Goal: Check status: Check status

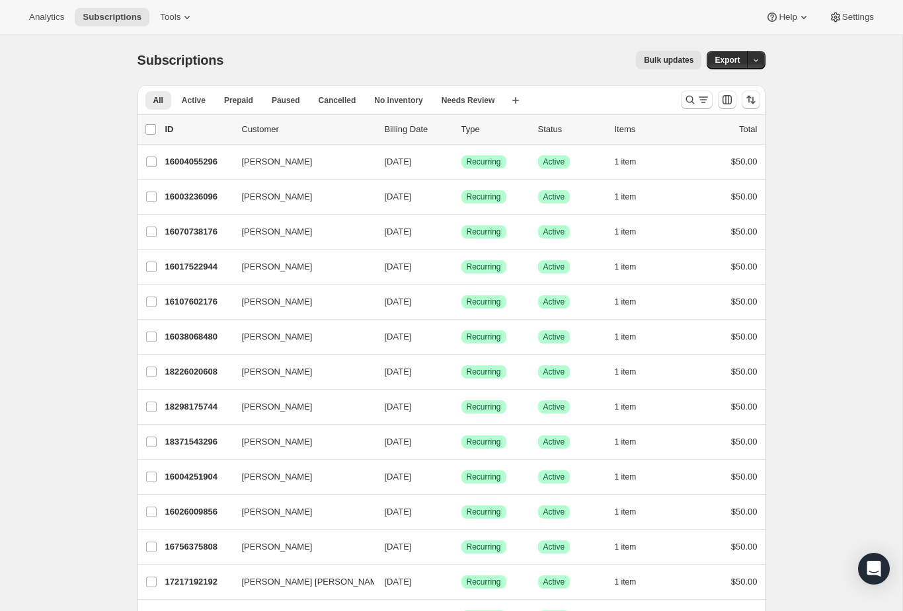
click at [704, 98] on icon "Search and filter results" at bounding box center [702, 99] width 13 height 13
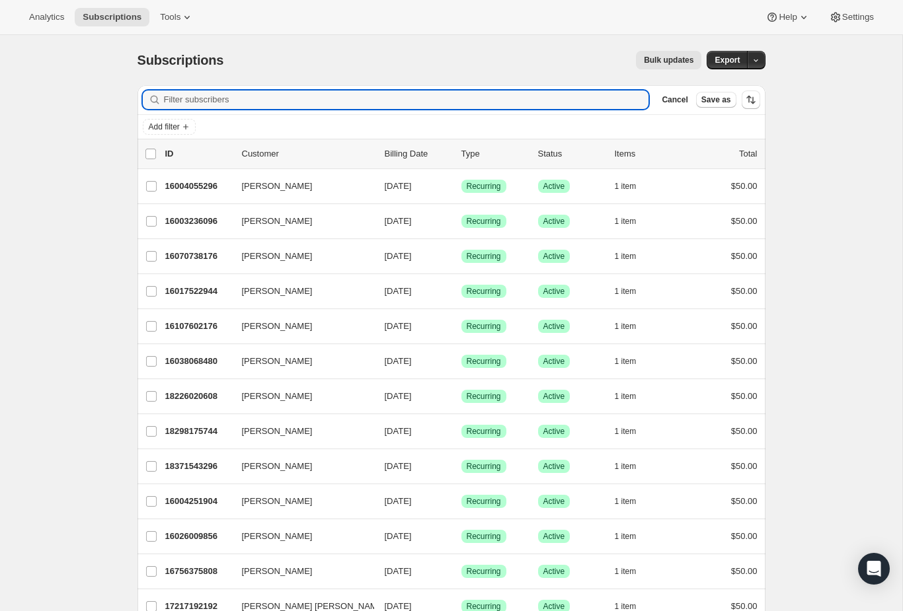
click at [487, 107] on input "Filter subscribers" at bounding box center [406, 100] width 485 height 19
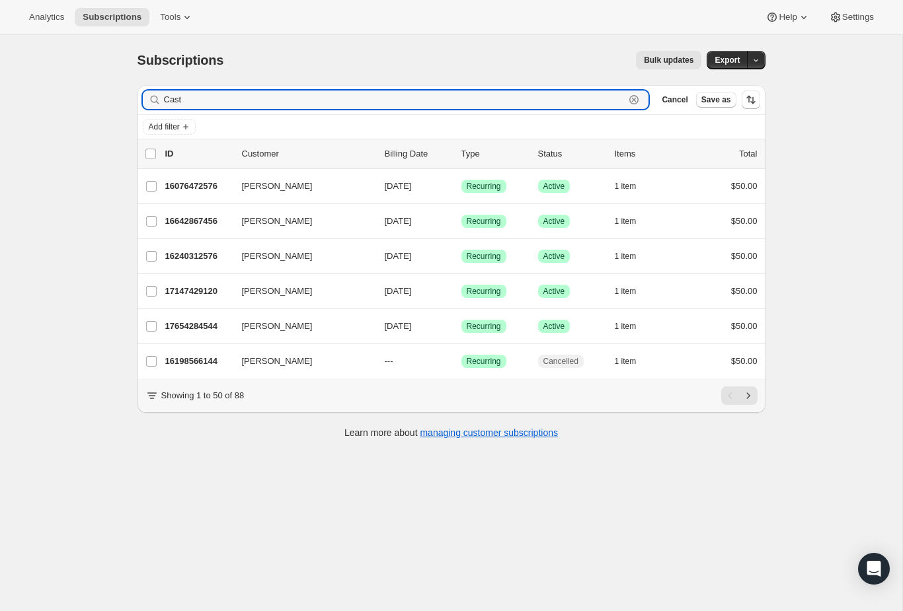
type input "Cast"
click at [209, 261] on p "16240312576" at bounding box center [198, 256] width 66 height 13
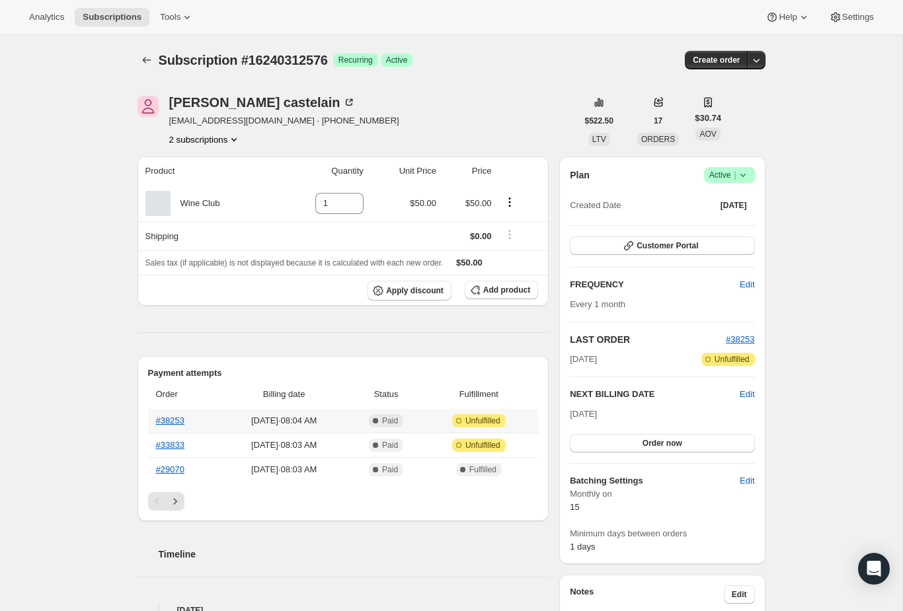
click at [178, 409] on th "#38253" at bounding box center [183, 421] width 71 height 24
click at [178, 399] on th "Order" at bounding box center [183, 394] width 71 height 29
click at [176, 424] on link "#38253" at bounding box center [170, 421] width 28 height 10
click at [167, 446] on link "#33833" at bounding box center [170, 445] width 28 height 10
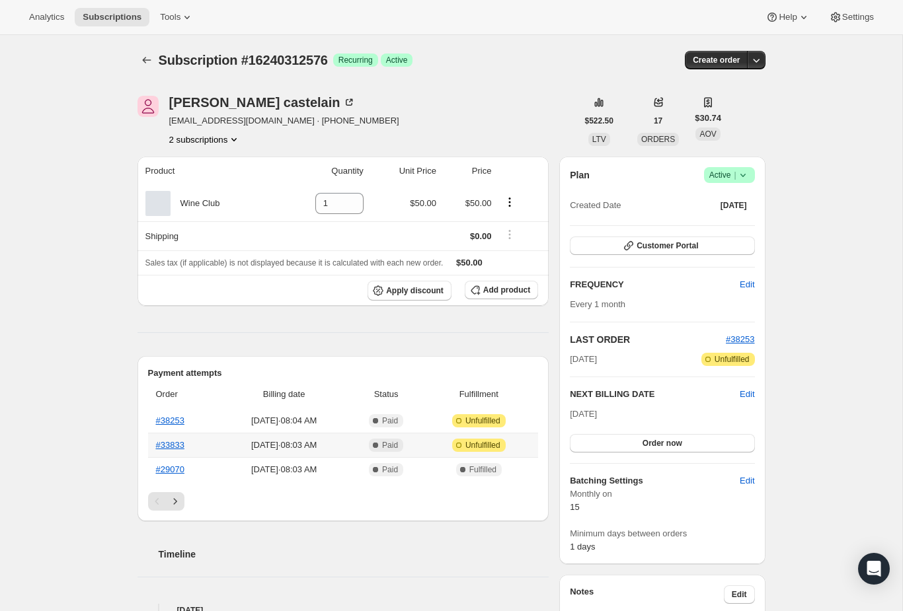
click at [155, 57] on button "Subscriptions" at bounding box center [146, 60] width 19 height 19
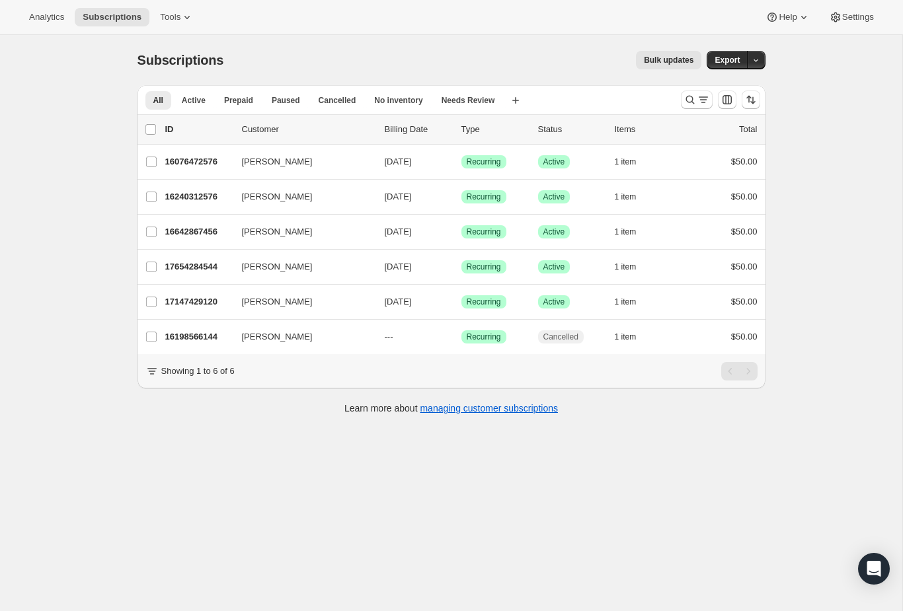
click at [191, 201] on p "16240312576" at bounding box center [198, 196] width 66 height 13
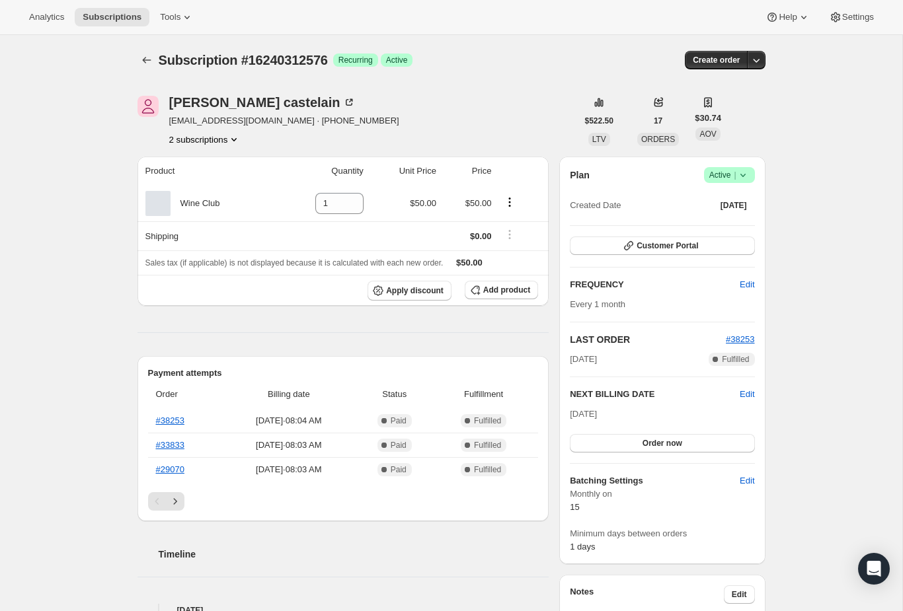
click at [173, 86] on div "[PERSON_NAME] castelain [EMAIL_ADDRESS][DOMAIN_NAME] · [PHONE_NUMBER] 2 subscri…" at bounding box center [446, 544] width 638 height 938
click at [140, 60] on icon "Subscriptions" at bounding box center [146, 60] width 13 height 13
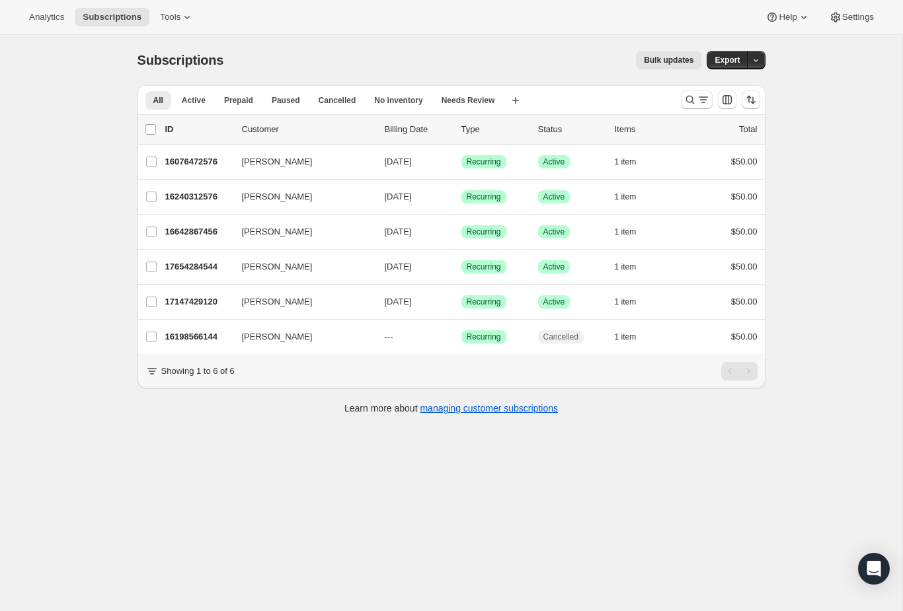
click at [689, 104] on icon "Search and filter results" at bounding box center [689, 99] width 13 height 13
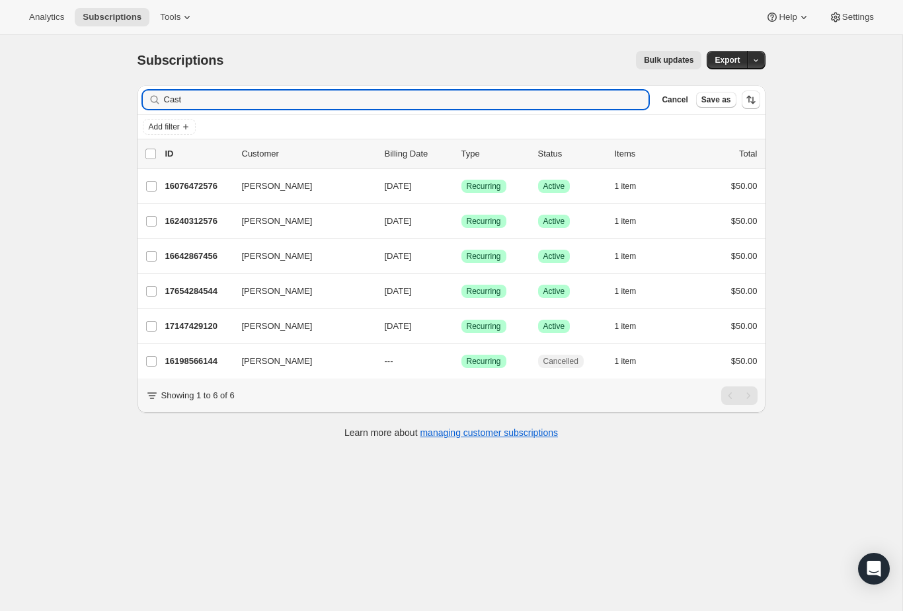
click at [632, 106] on div "Cast Clear" at bounding box center [396, 100] width 506 height 19
click at [630, 103] on div "Cast Clear" at bounding box center [396, 100] width 506 height 19
type input "C"
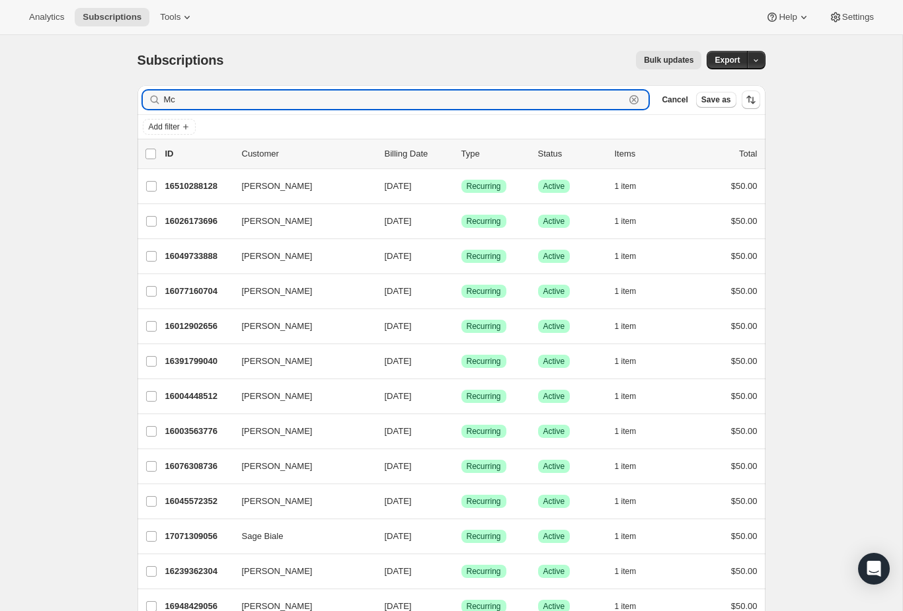
type input "M"
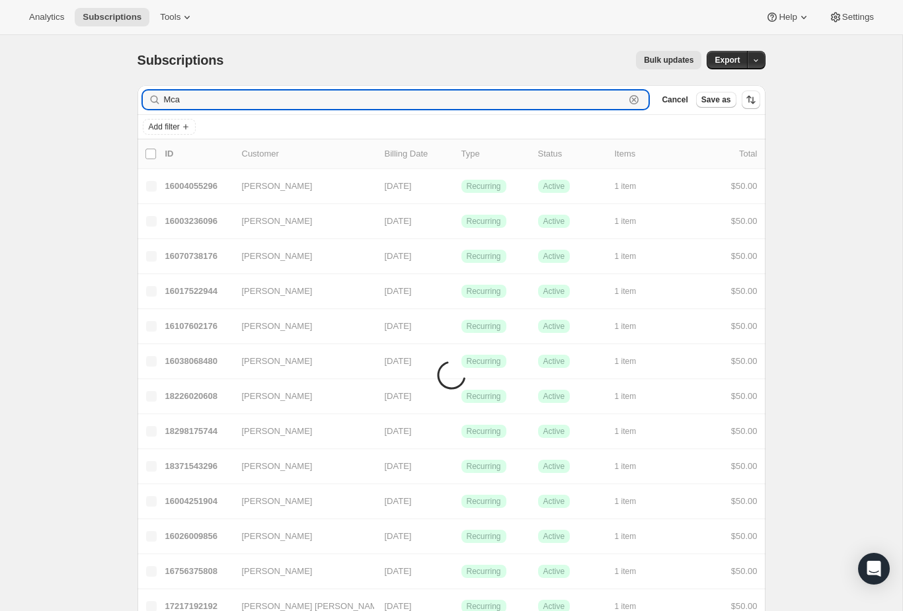
type input "Mcal"
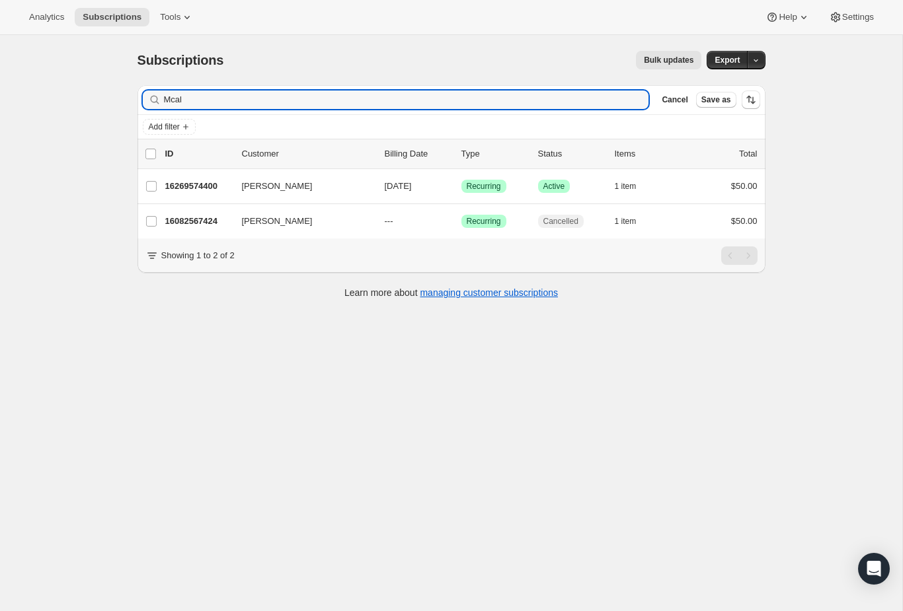
click at [206, 192] on p "16269574400" at bounding box center [198, 186] width 66 height 13
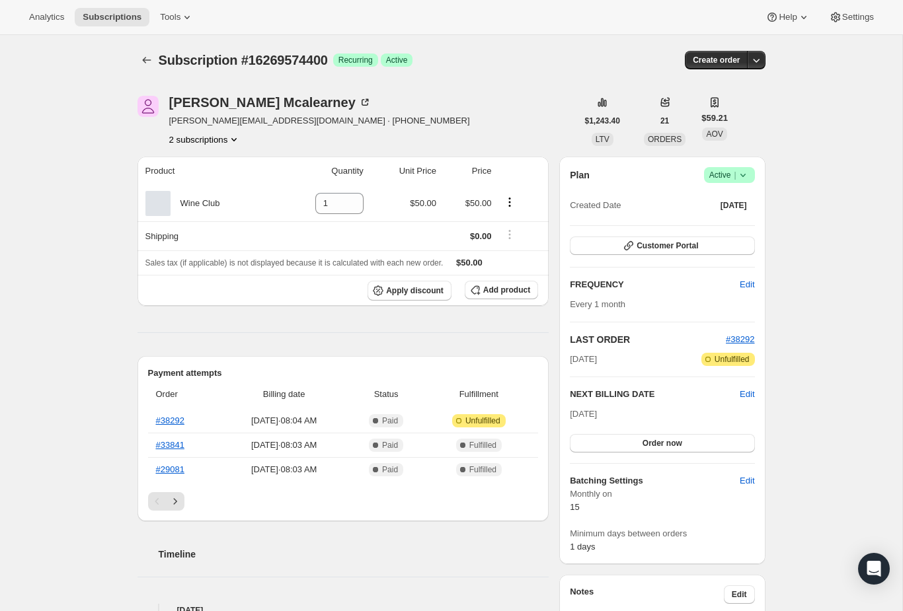
click at [171, 424] on link "#38292" at bounding box center [170, 421] width 28 height 10
click at [172, 390] on th "Order" at bounding box center [183, 394] width 71 height 29
click at [161, 416] on link "#38292" at bounding box center [170, 421] width 28 height 10
